Goal: Information Seeking & Learning: Learn about a topic

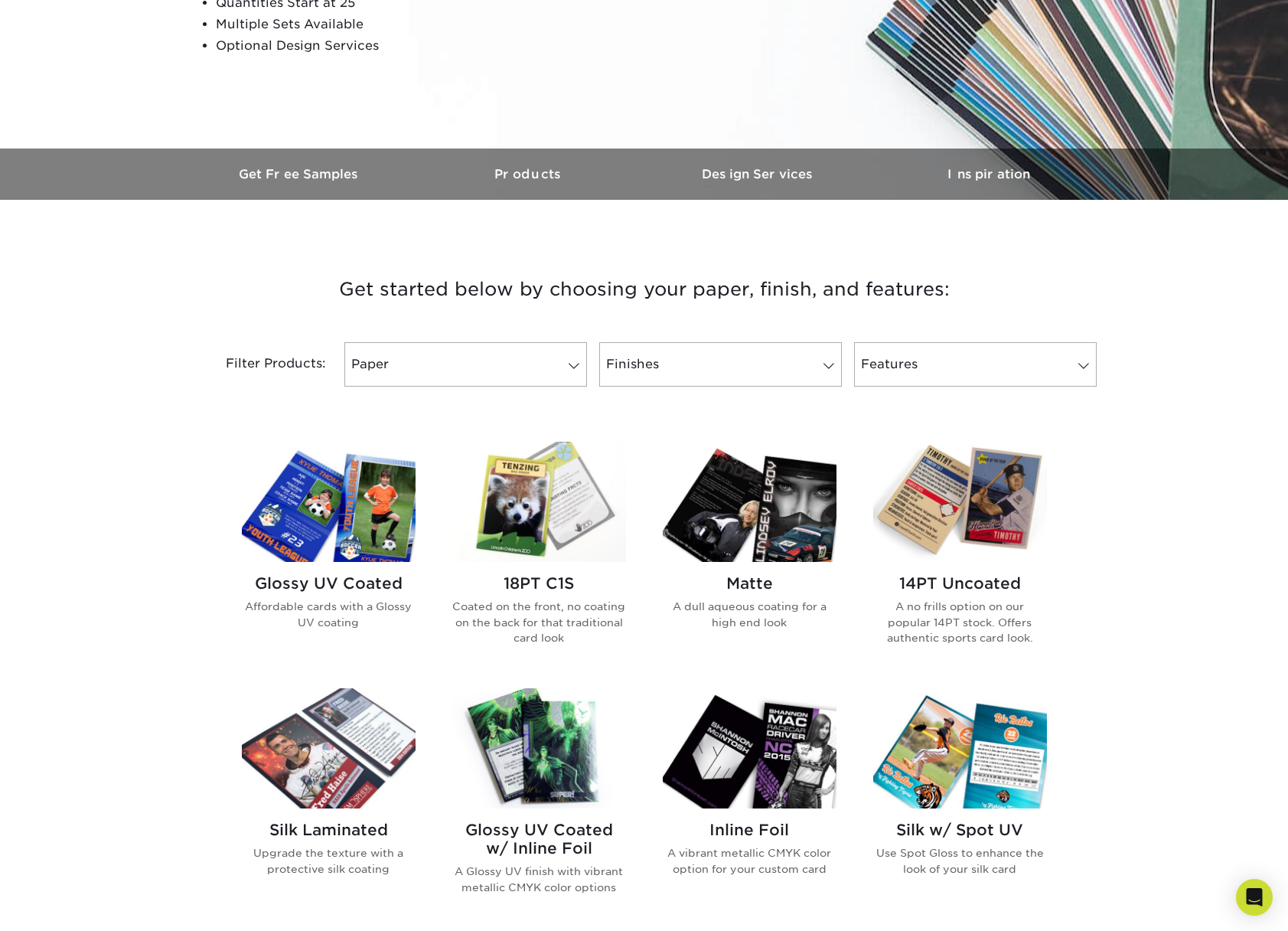
scroll to position [577, 0]
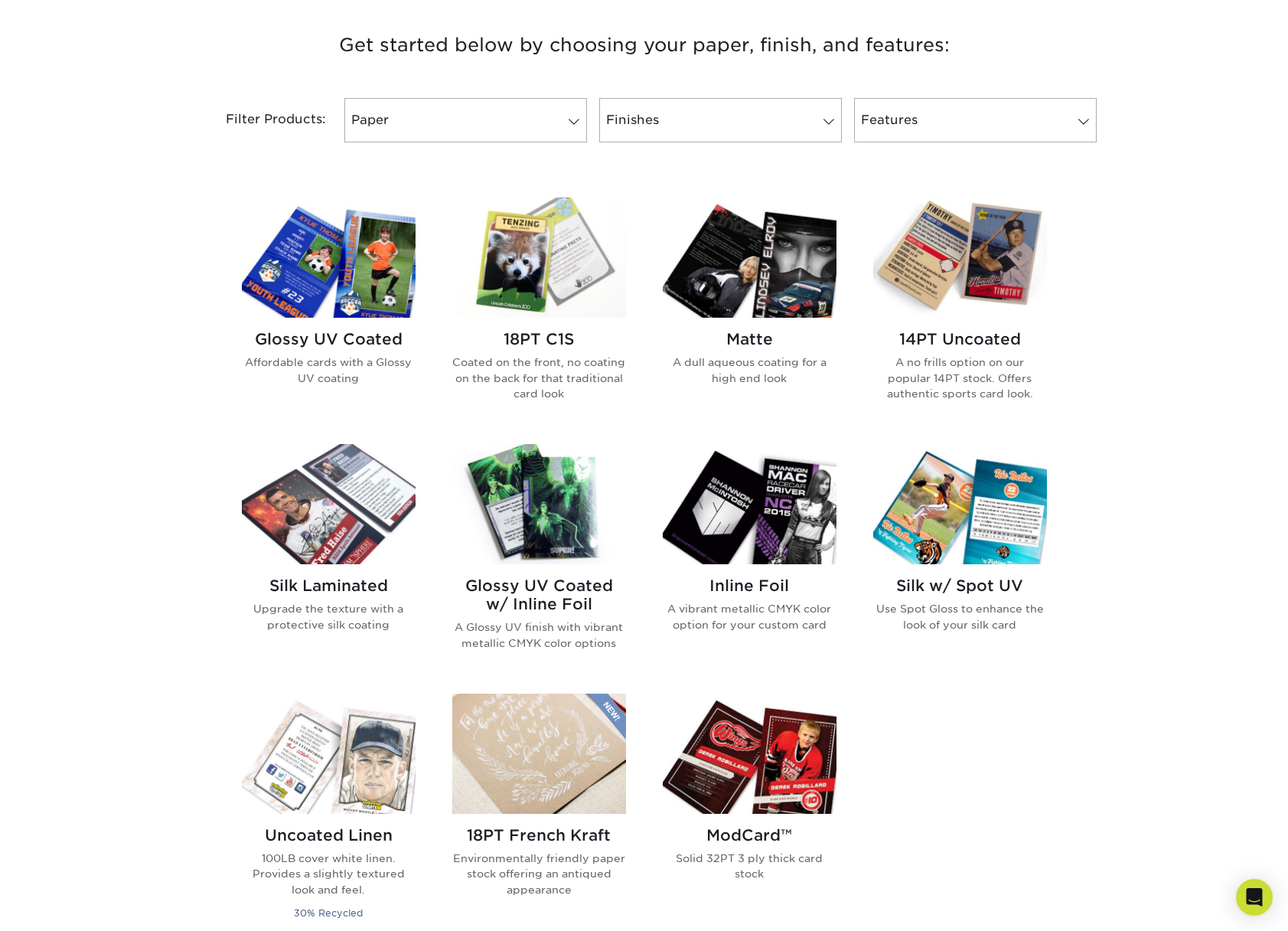
click at [776, 764] on img at bounding box center [749, 754] width 173 height 121
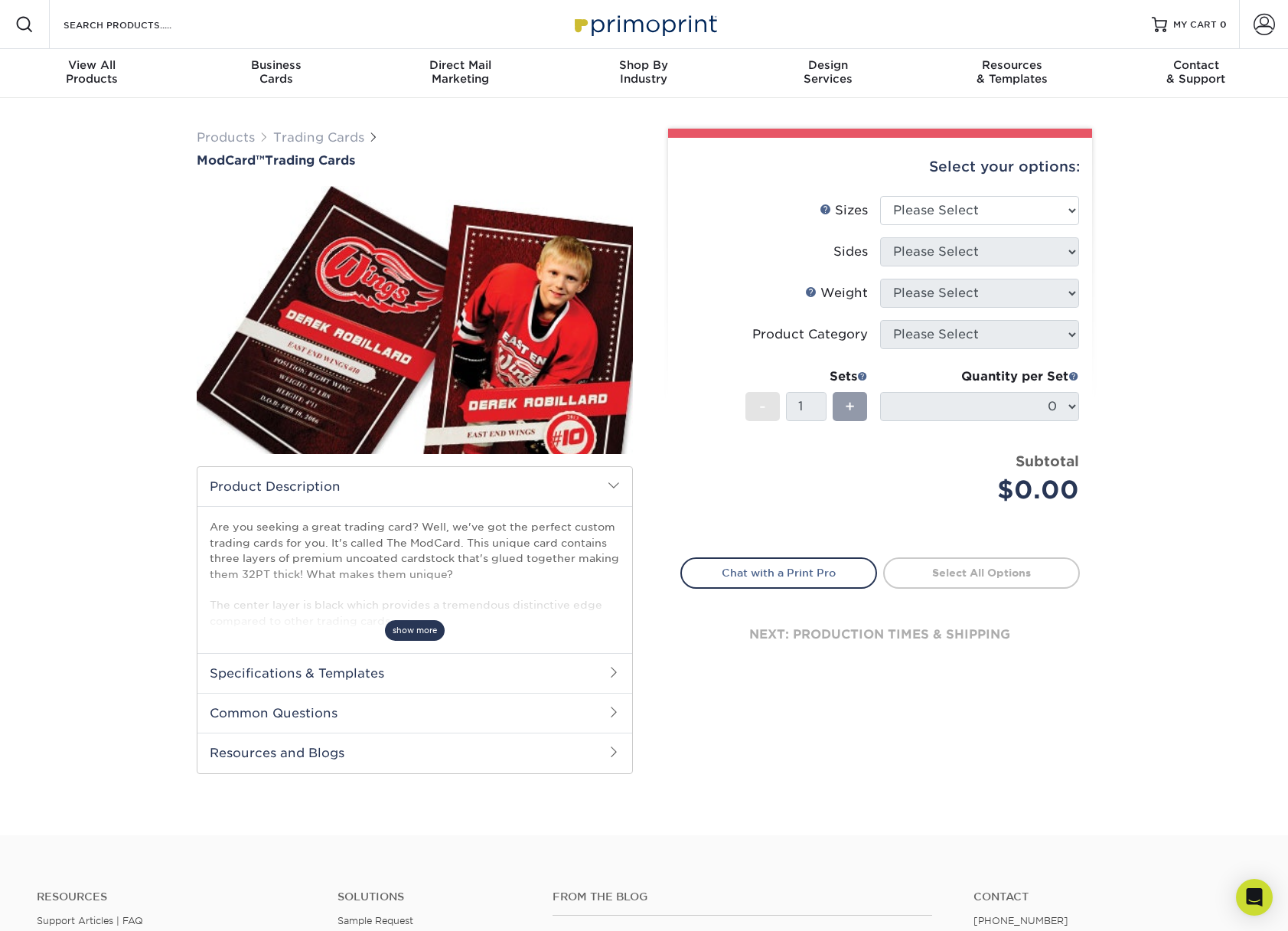
click at [420, 633] on span "show more" at bounding box center [414, 630] width 59 height 20
click at [454, 670] on h2 "Specifications & Templates" at bounding box center [415, 673] width 435 height 40
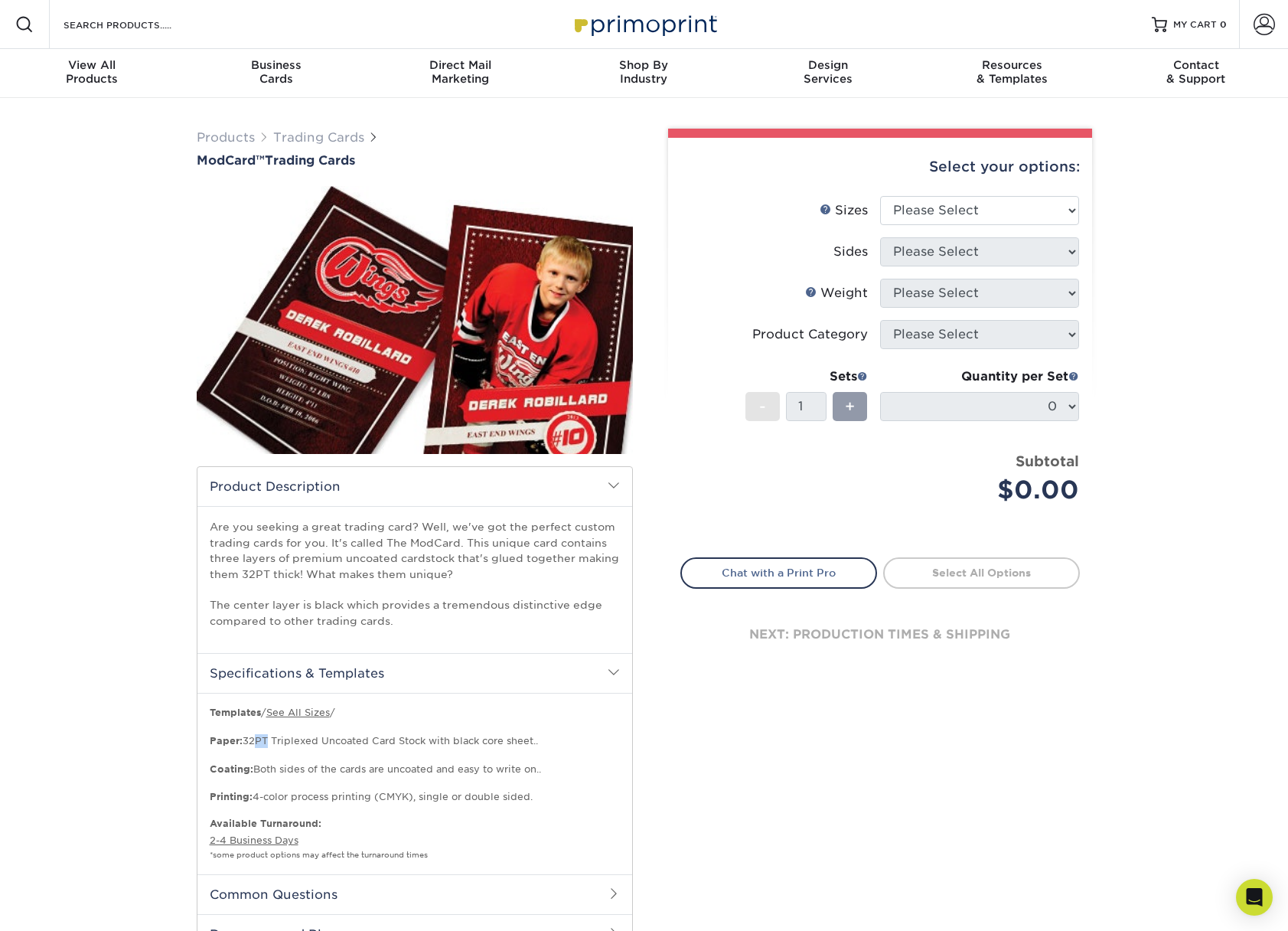
drag, startPoint x: 248, startPoint y: 740, endPoint x: 264, endPoint y: 741, distance: 16.0
click at [263, 741] on p "Templates / See All Sizes / Paper: 32PT Triplexed Uncoated Card Stock with blac…" at bounding box center [415, 755] width 410 height 98
click at [249, 742] on p "Templates / See All Sizes / Paper: 32PT Triplexed Uncoated Card Stock with blac…" at bounding box center [415, 755] width 410 height 98
drag, startPoint x: 245, startPoint y: 741, endPoint x: 506, endPoint y: 746, distance: 261.0
click at [506, 746] on p "Templates / See All Sizes / Paper: 32PT Triplexed Uncoated Card Stock with blac…" at bounding box center [415, 755] width 410 height 98
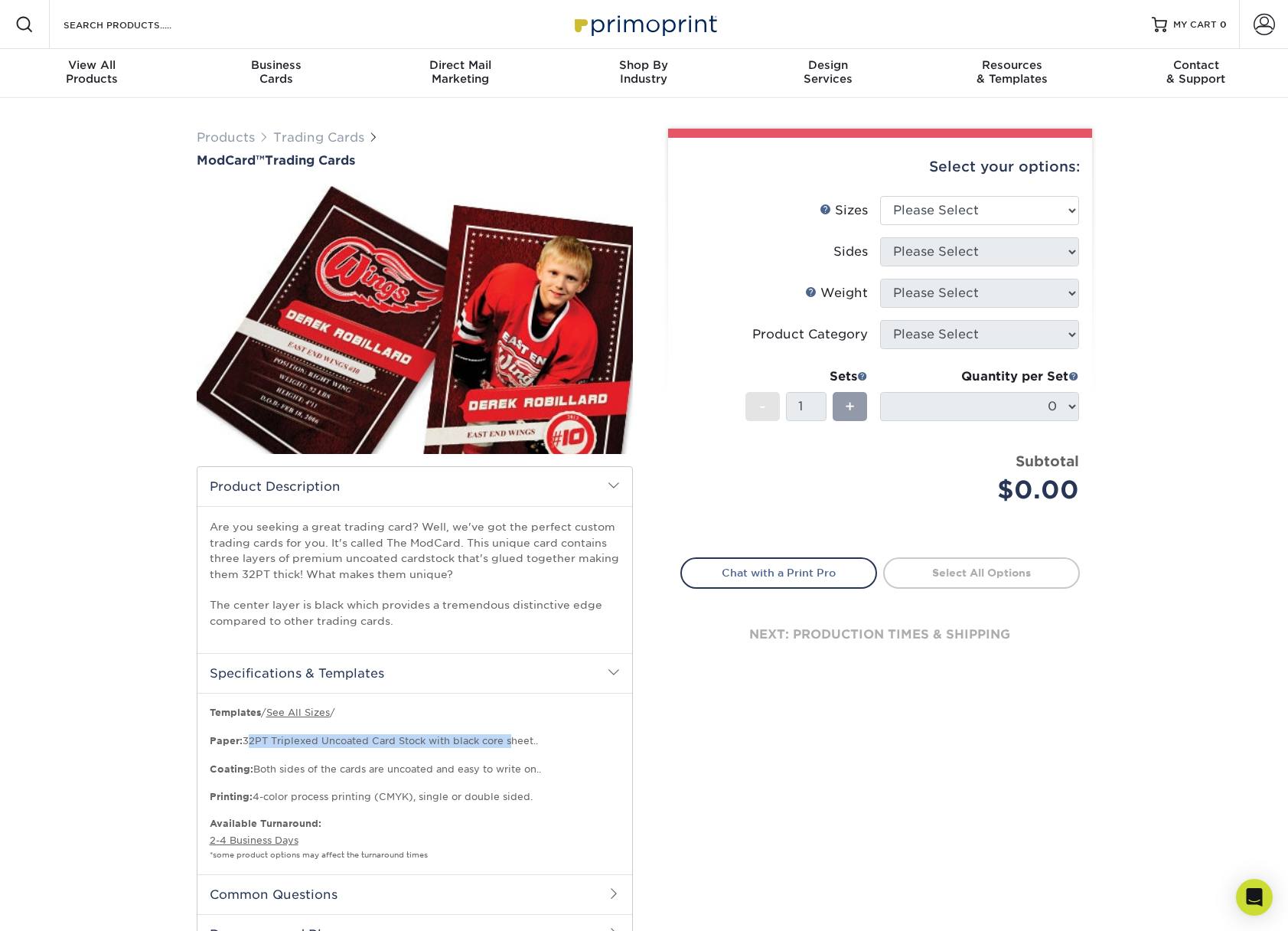
copy p "32PT Triplexed Uncoated Card Stock with black core"
